Goal: Information Seeking & Learning: Check status

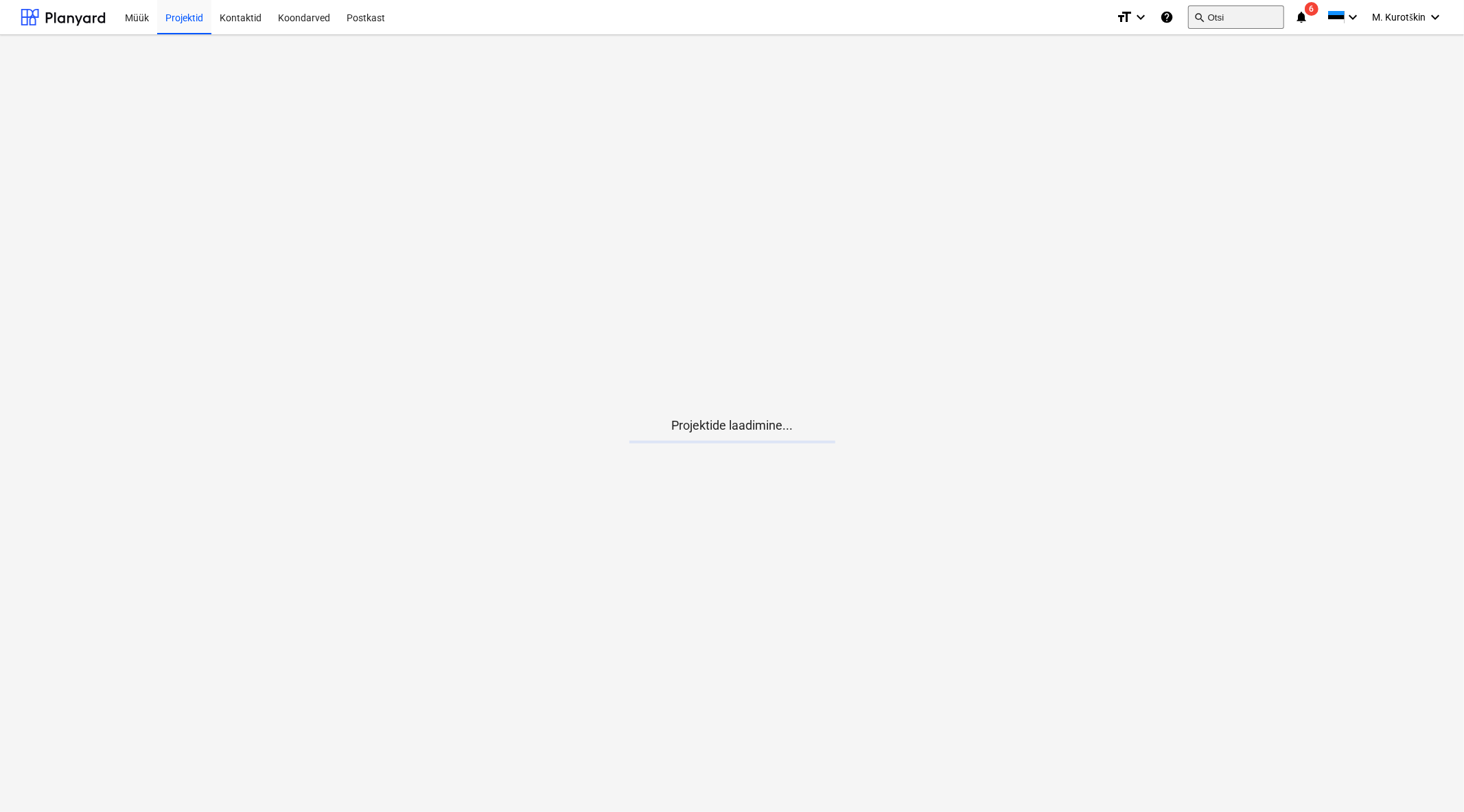
click at [1264, 14] on button "search Otsi" at bounding box center [1237, 17] width 96 height 24
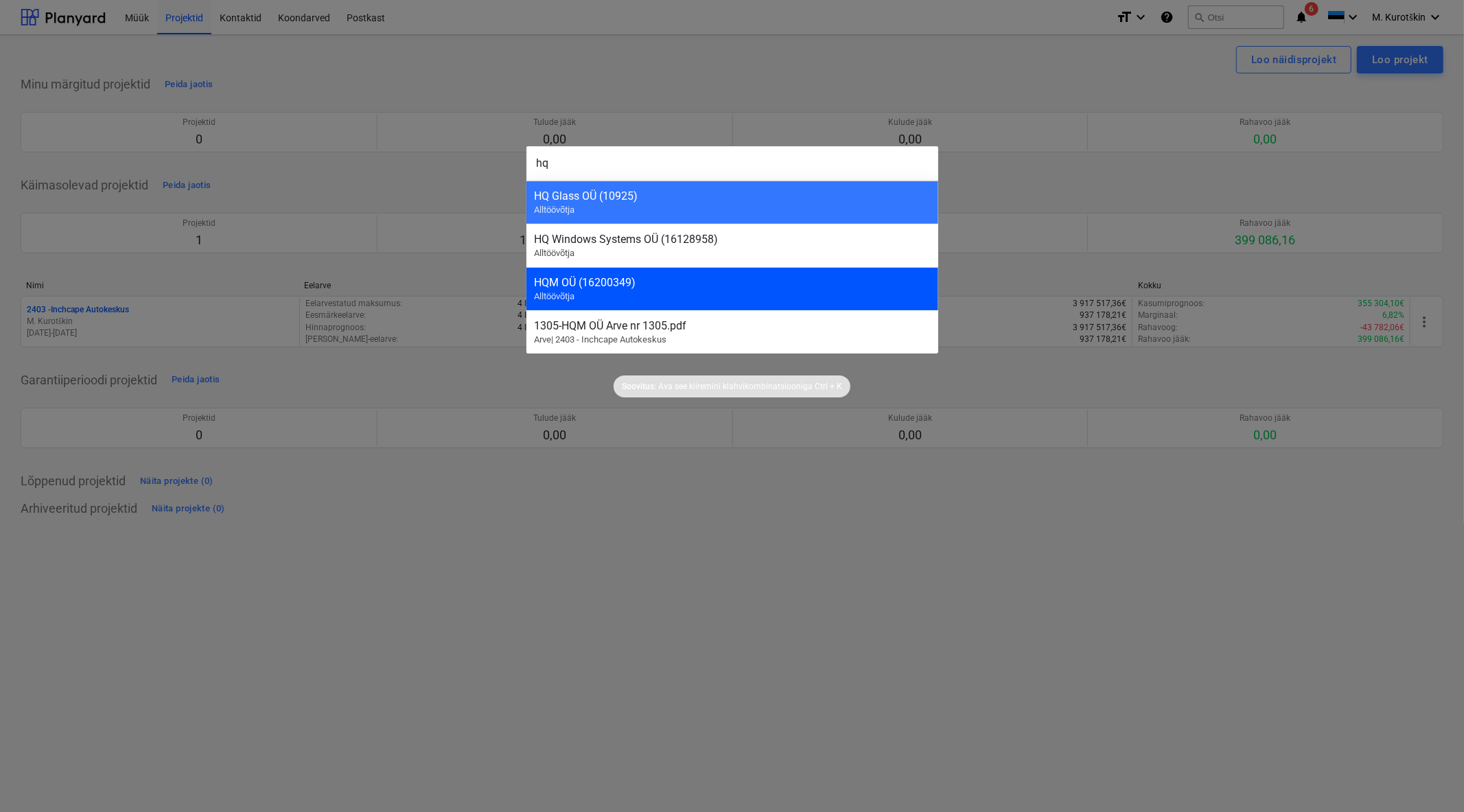
type input "hq"
click at [730, 274] on div "HQM OÜ (16200349) Alltöövõtja" at bounding box center [732, 288] width 412 height 43
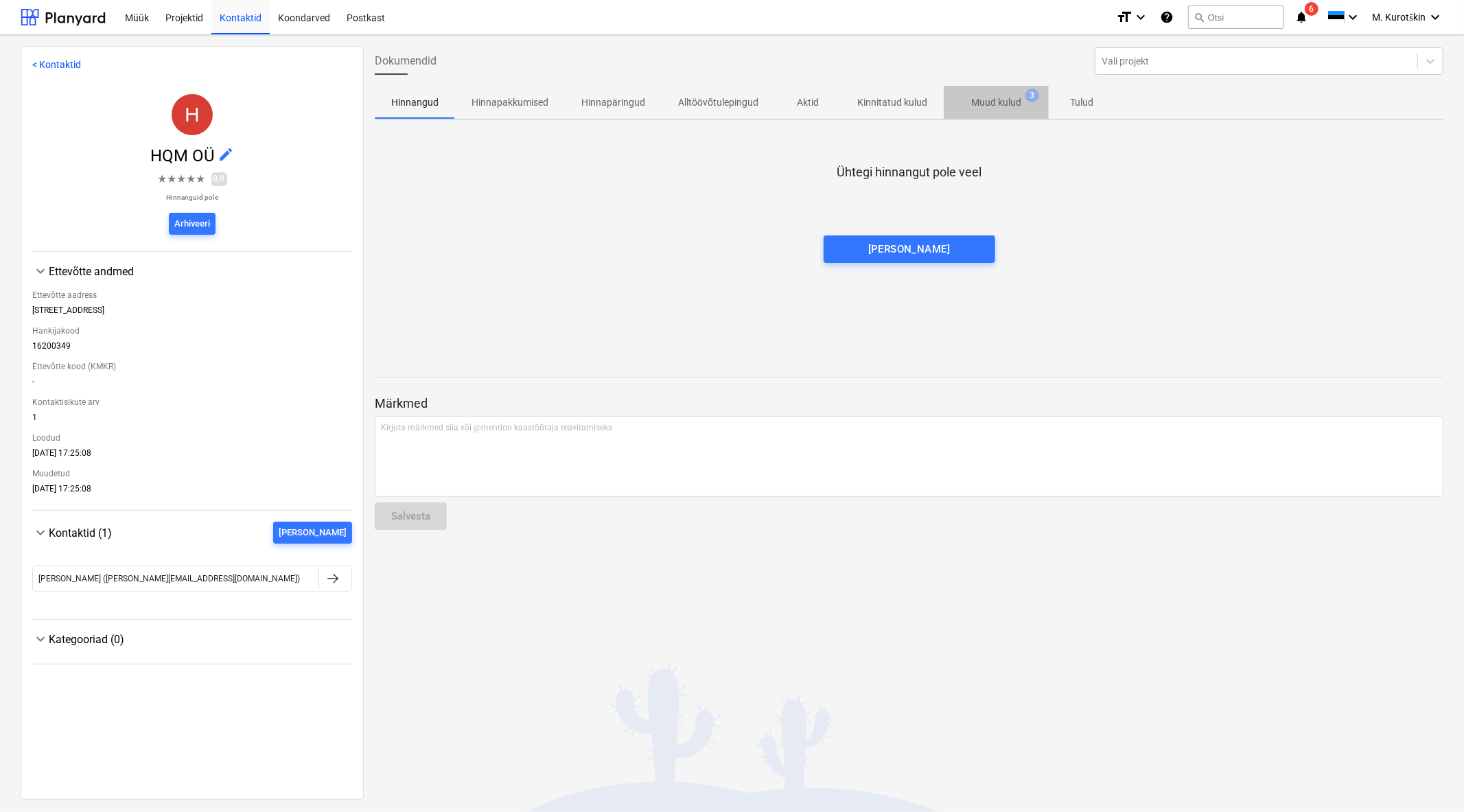
click at [987, 96] on p "Muud kulud" at bounding box center [996, 102] width 50 height 14
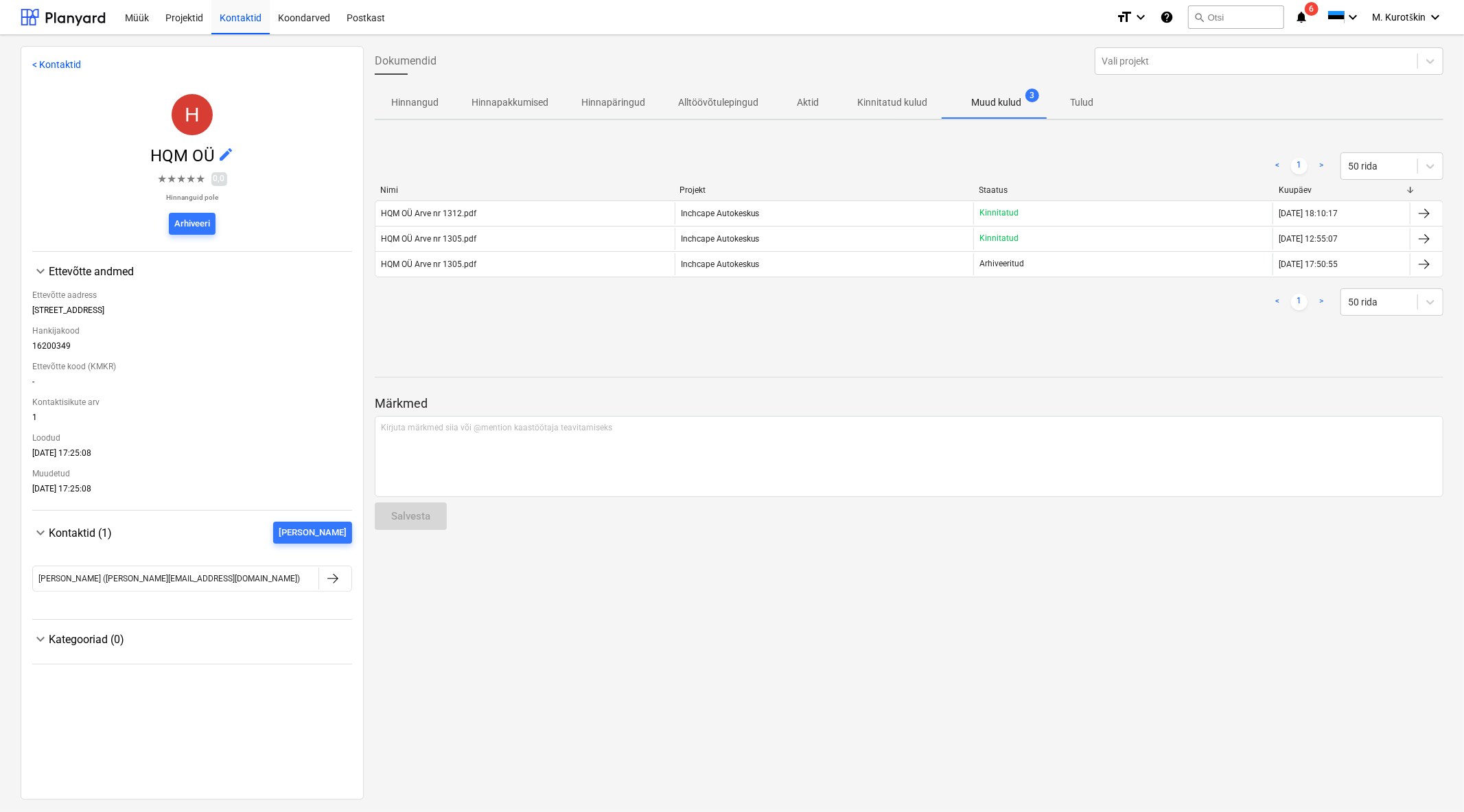
click at [1315, 162] on link ">" at bounding box center [1321, 166] width 17 height 17
click at [167, 21] on div "Projektid" at bounding box center [184, 17] width 54 height 35
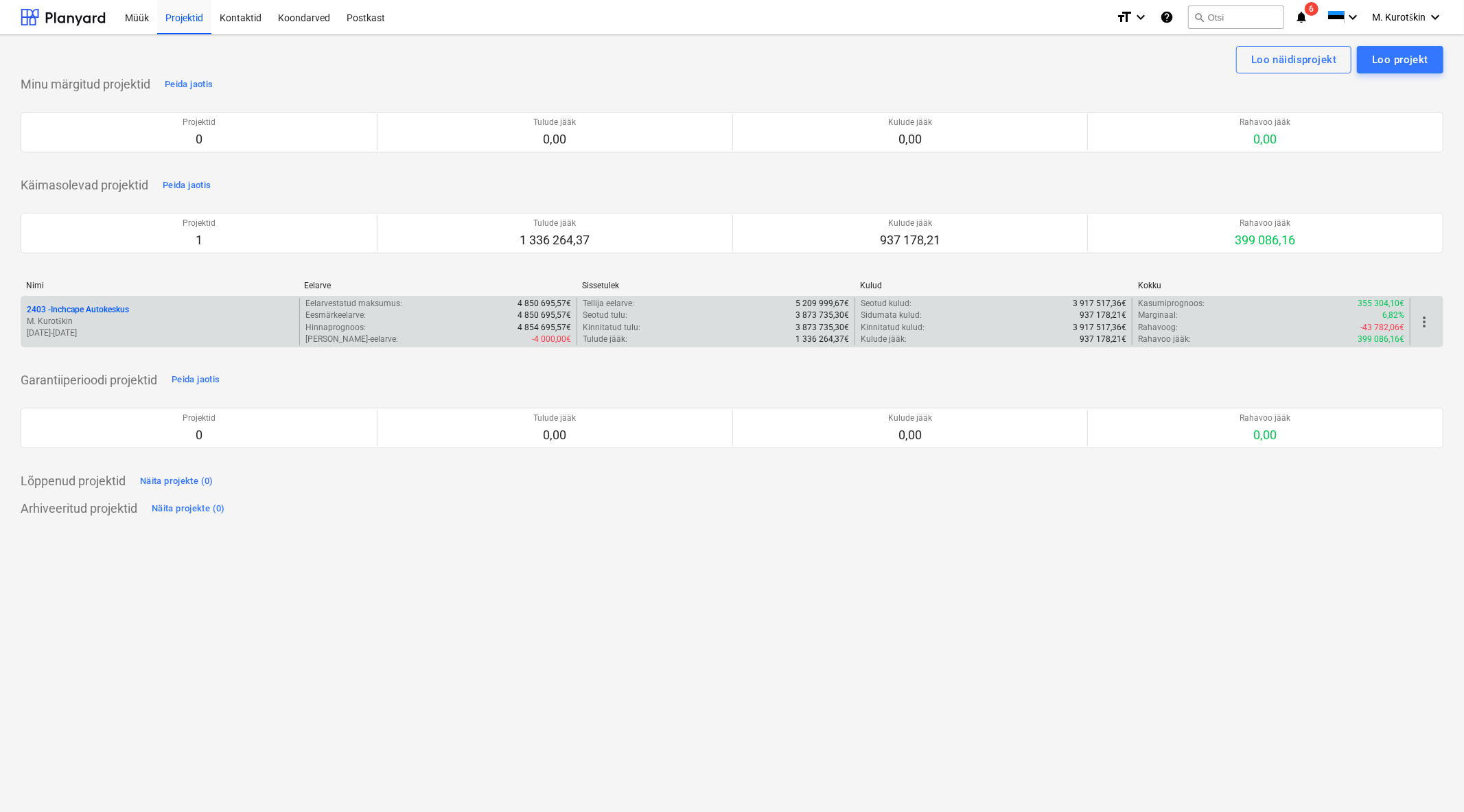
click at [117, 301] on div "2403 - Inchcape Autokeskus M. Kurotškin [DATE] - [DATE]" at bounding box center [160, 322] width 278 height 47
click at [114, 308] on p "2403 - Inchcape Autokeskus" at bounding box center [78, 309] width 102 height 11
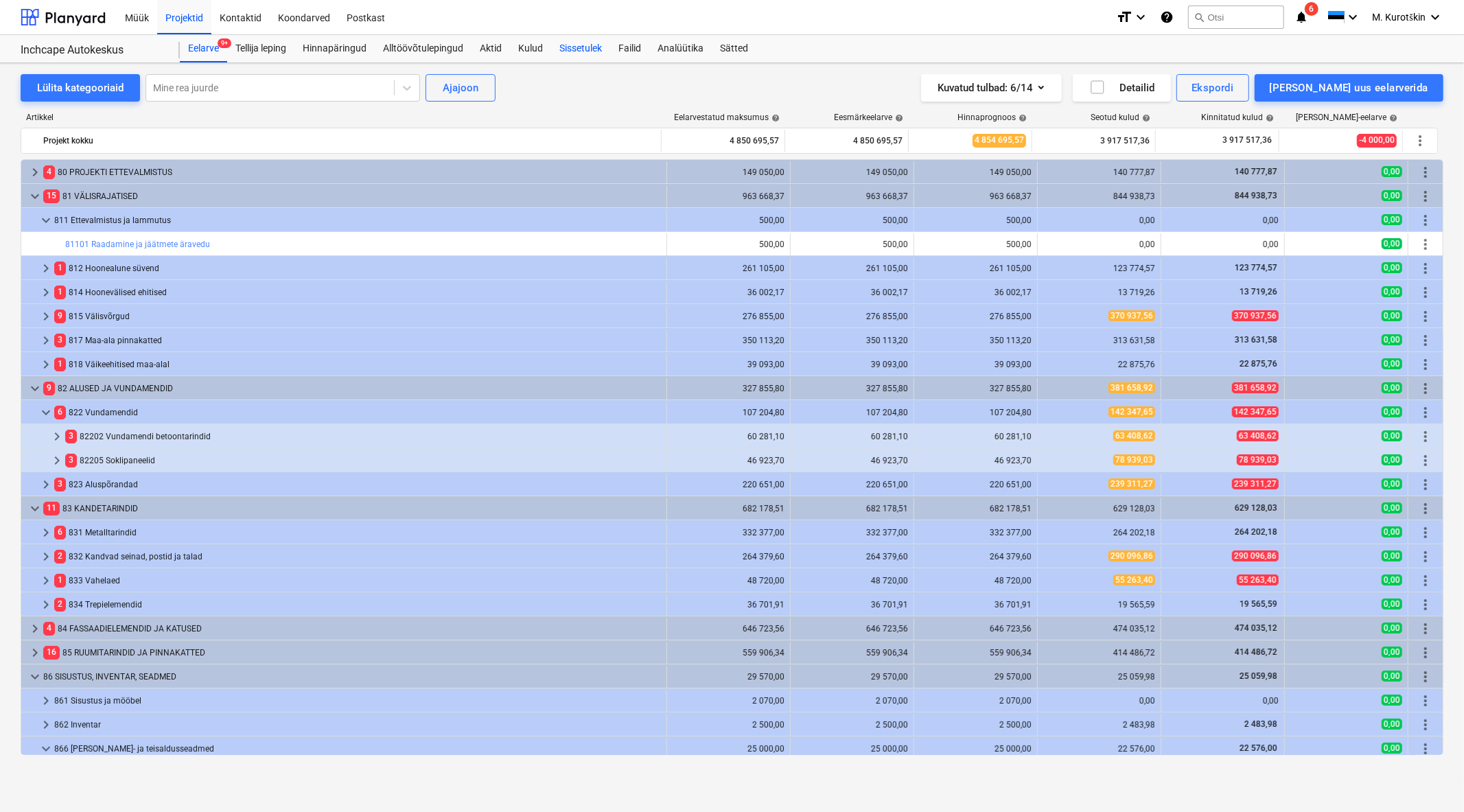
scroll to position [69, 0]
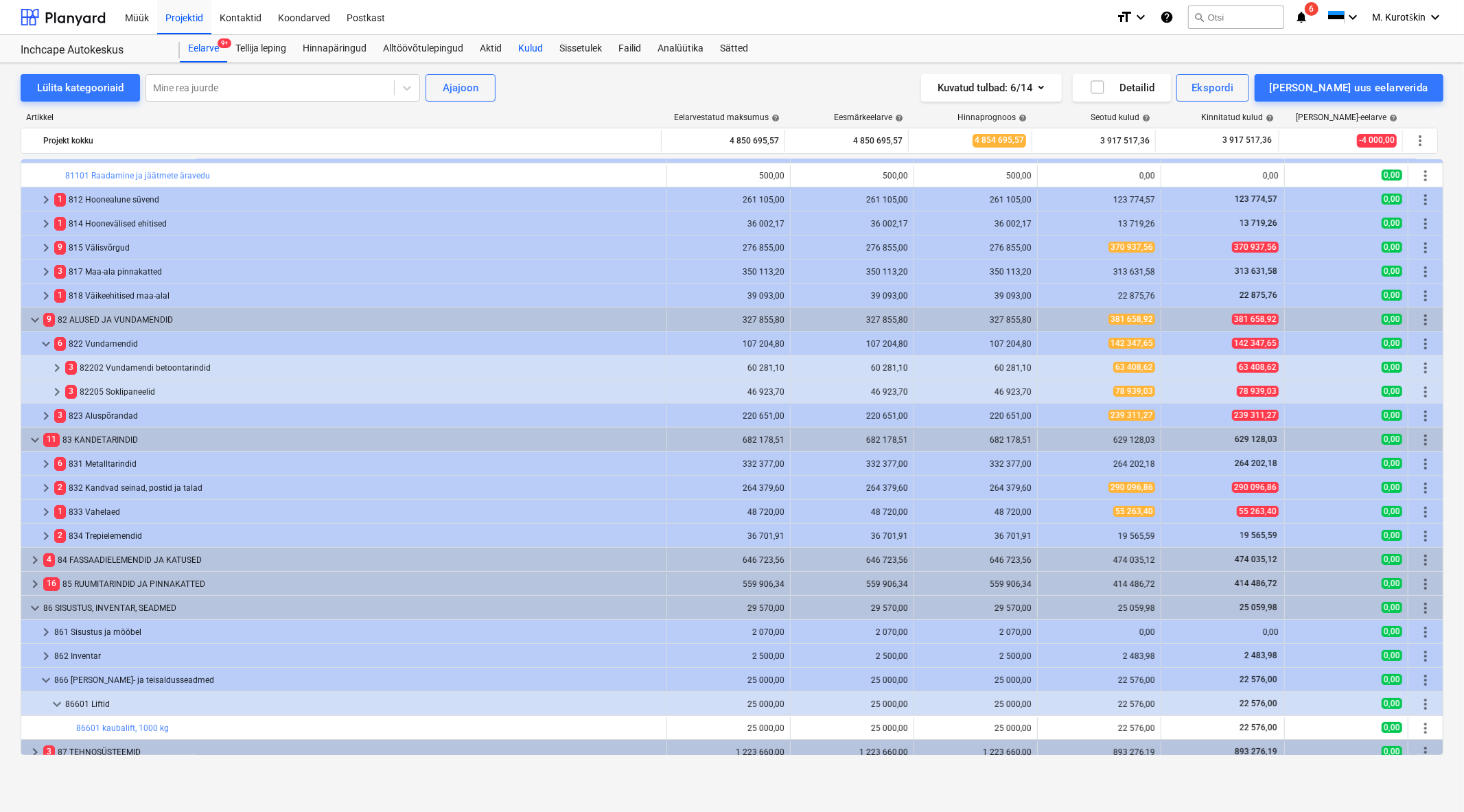
click at [543, 52] on div "Kulud" at bounding box center [531, 48] width 41 height 27
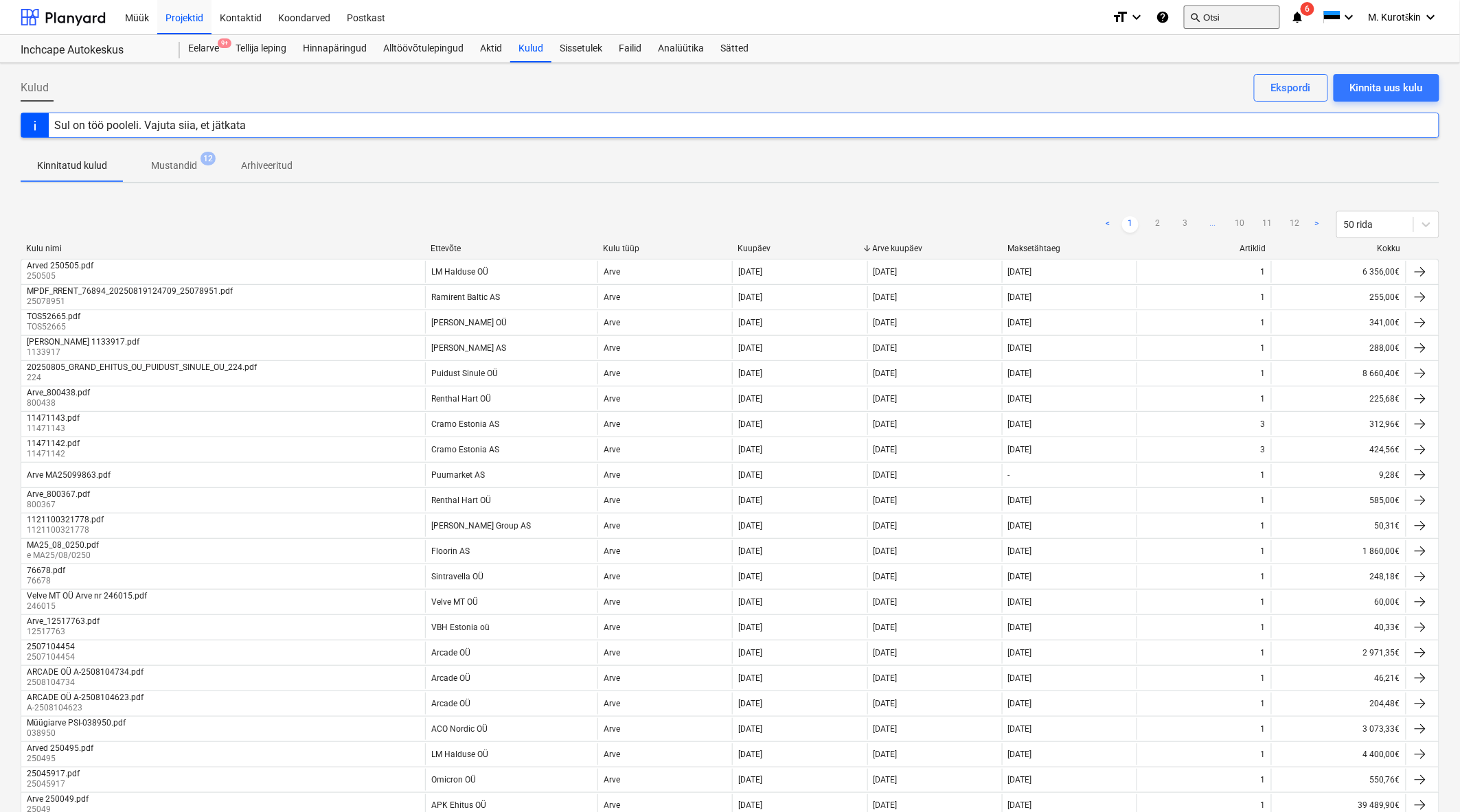
click at [1219, 19] on button "search Otsi" at bounding box center [1232, 17] width 96 height 24
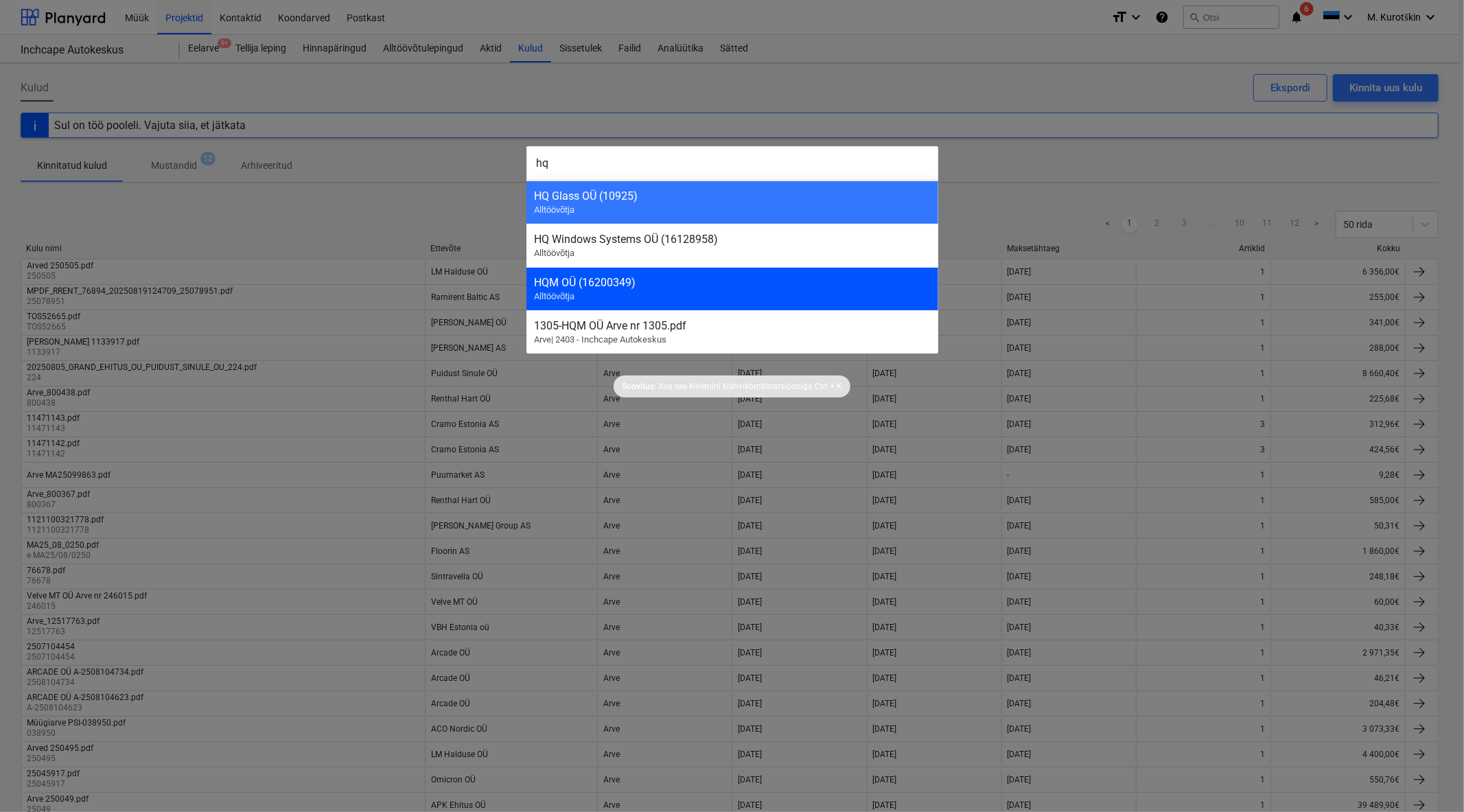
type input "hq"
click at [654, 296] on div "HQM OÜ (16200349) Alltöövõtja" at bounding box center [732, 288] width 412 height 43
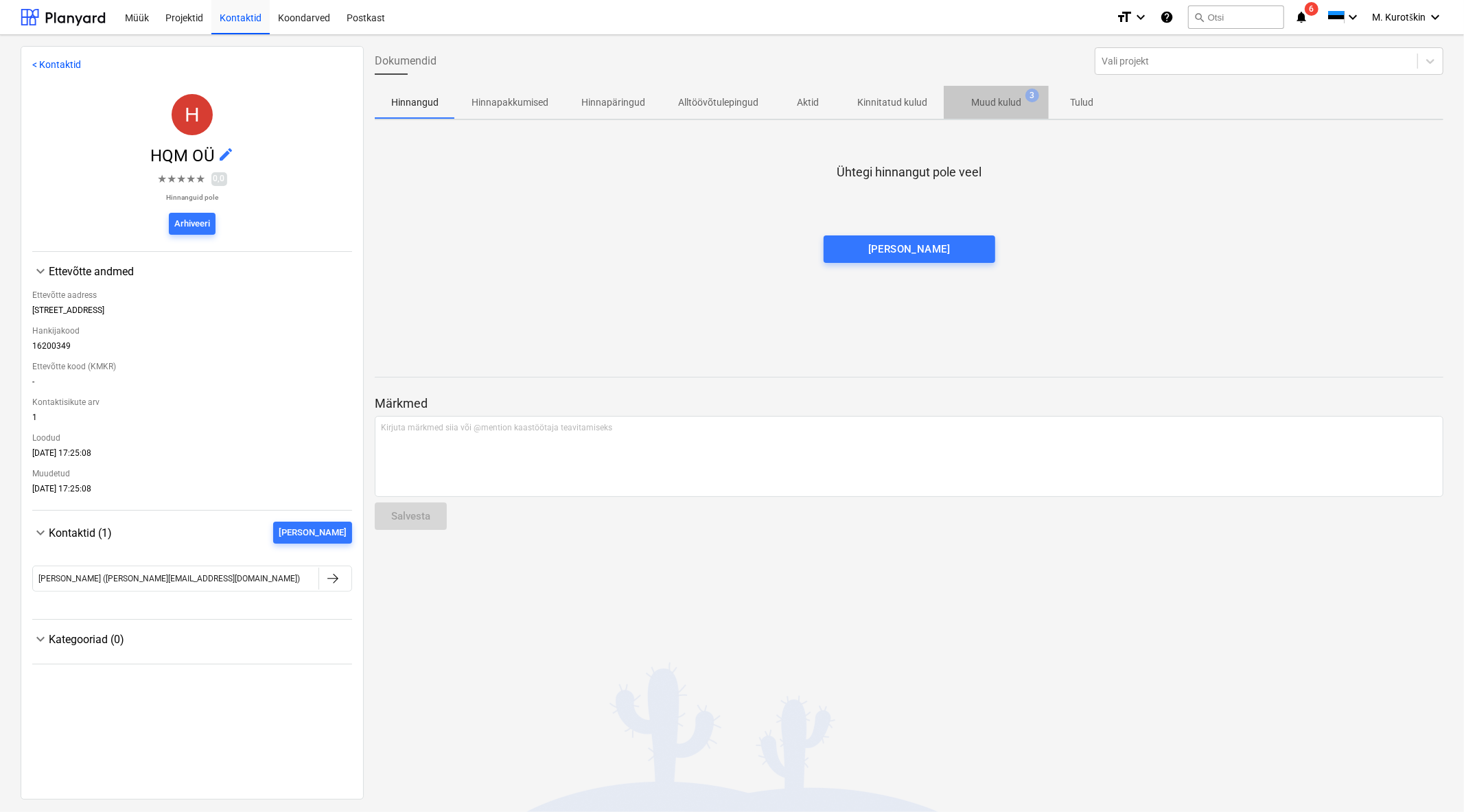
click at [987, 101] on p "Muud kulud" at bounding box center [996, 102] width 50 height 14
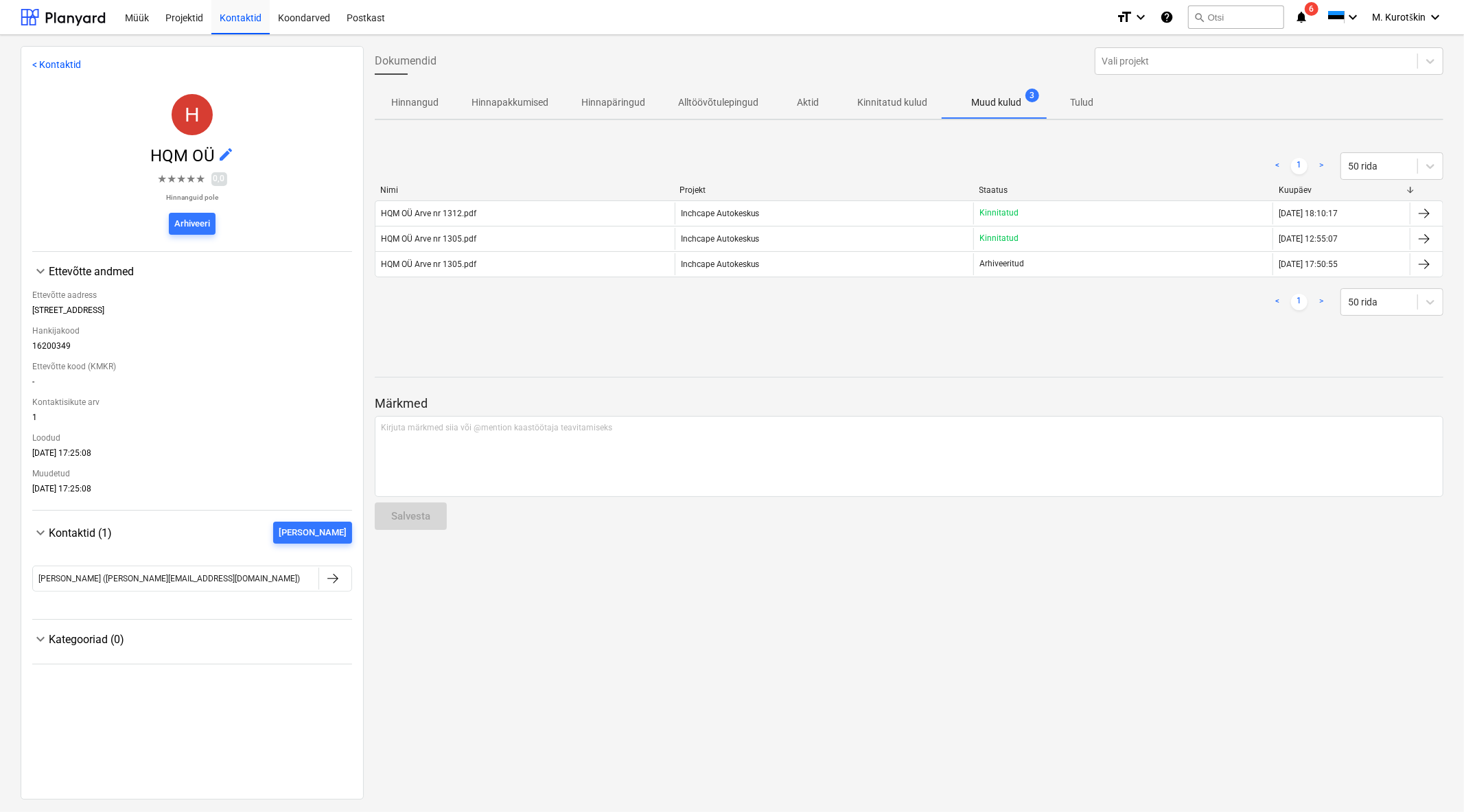
click at [1323, 302] on link ">" at bounding box center [1321, 302] width 17 height 17
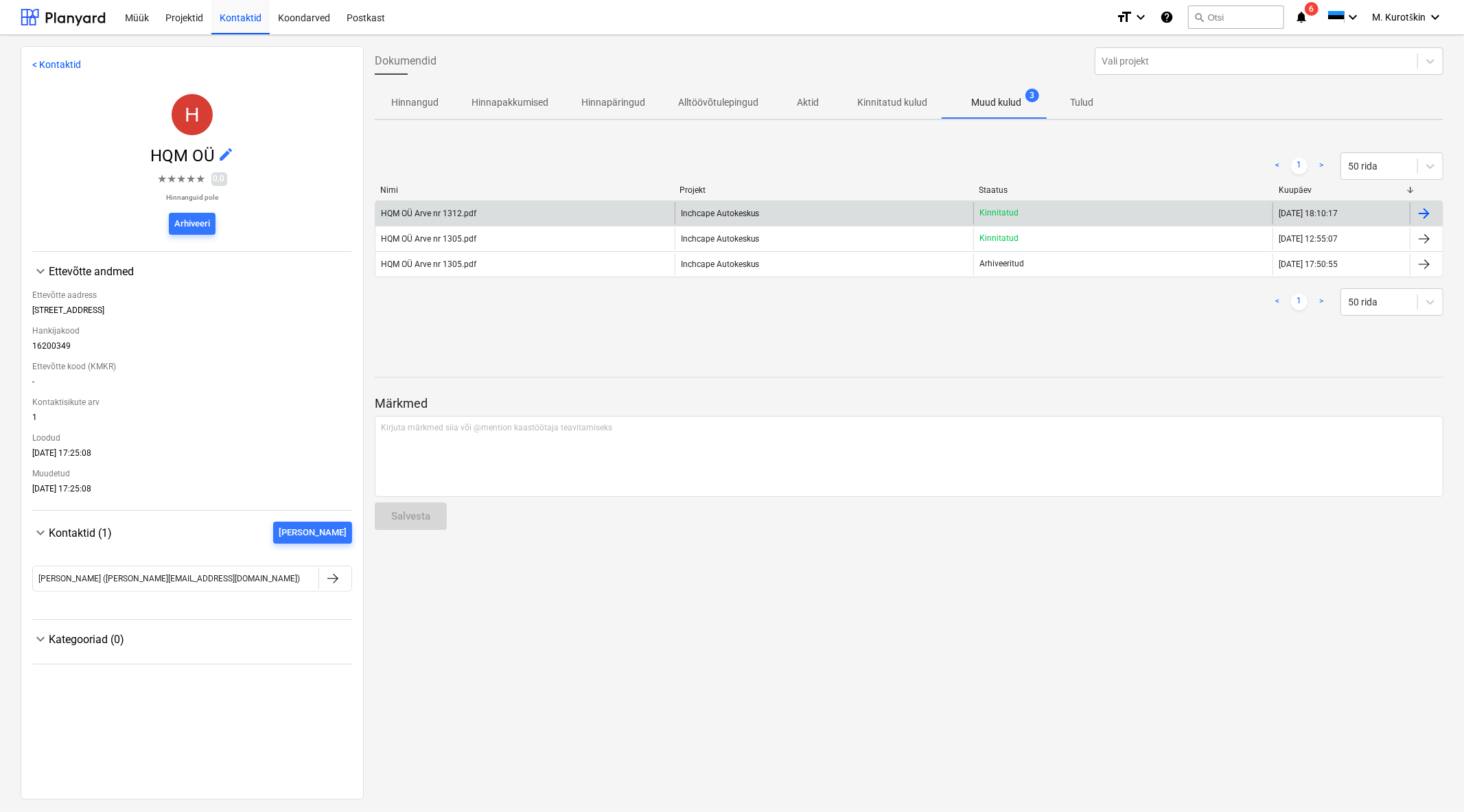
click at [615, 207] on div "HQM OÜ Arve nr 1312.pdf" at bounding box center [525, 213] width 299 height 22
